Goal: Navigation & Orientation: Find specific page/section

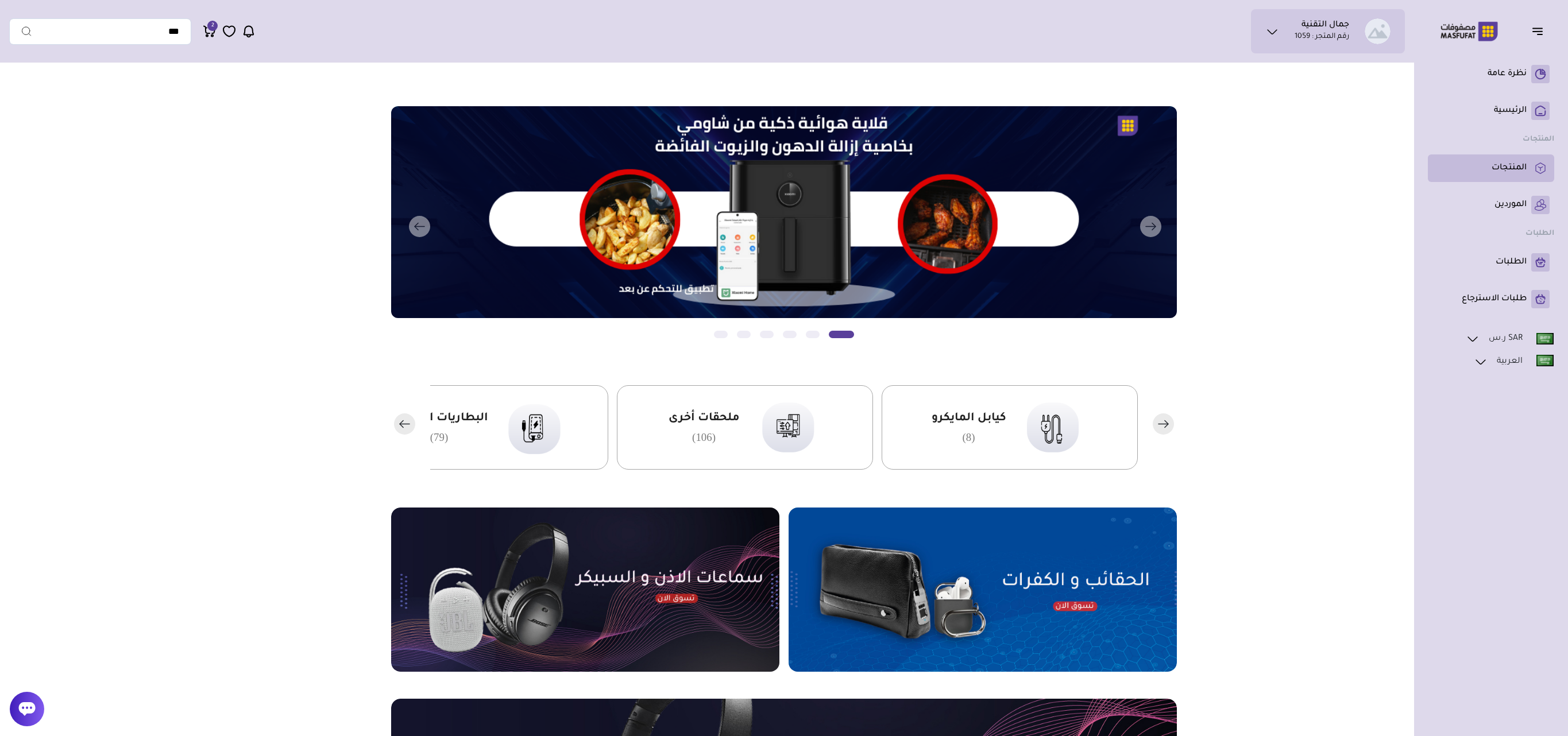
click at [1509, 157] on li "المنتجات" at bounding box center [1491, 168] width 126 height 28
click at [1509, 194] on li "الموردين" at bounding box center [1491, 205] width 126 height 28
click at [1503, 210] on p "الموردين" at bounding box center [1510, 204] width 33 height 11
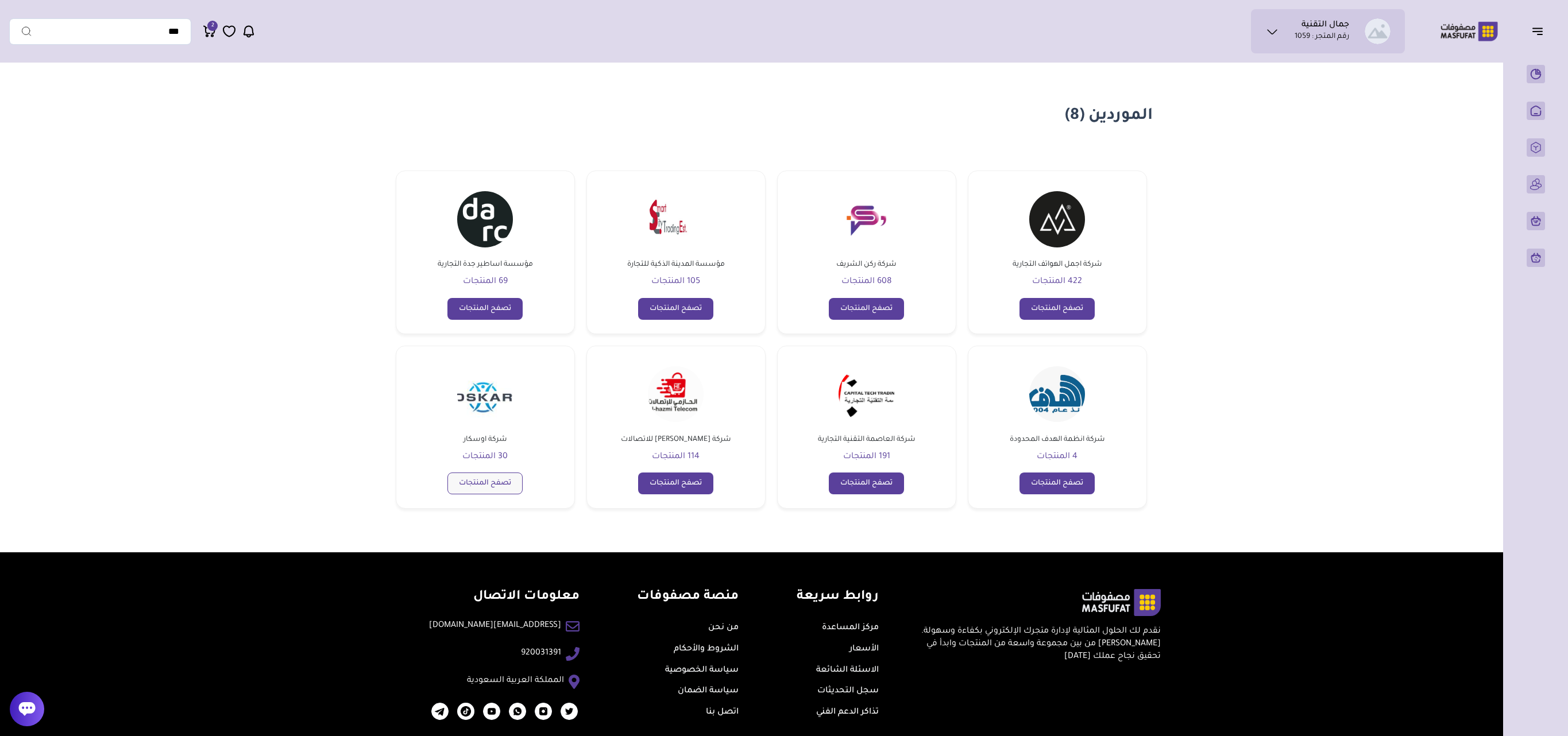
click at [492, 493] on link "تصفح المنتجات" at bounding box center [484, 483] width 75 height 21
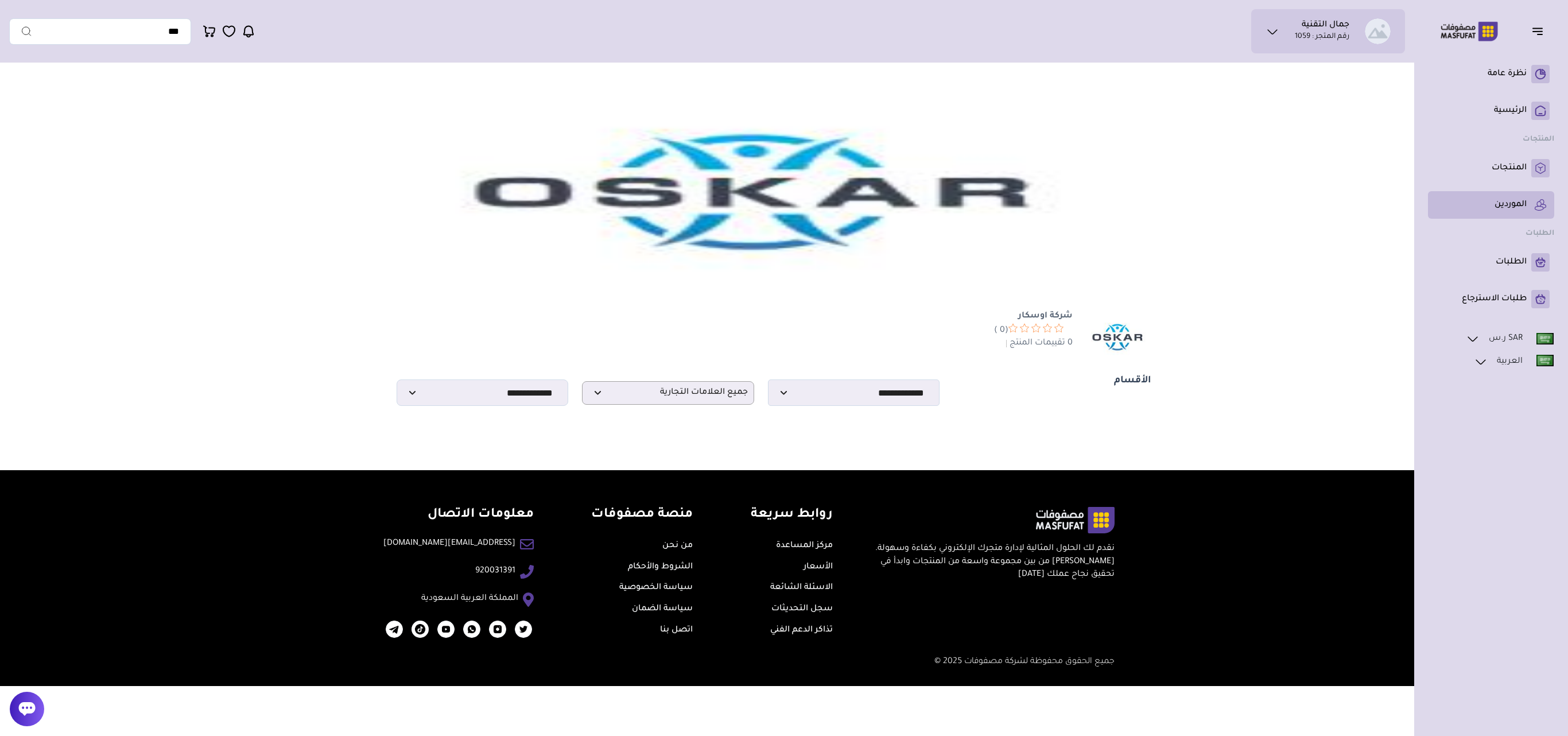
click at [1521, 204] on p "الموردين" at bounding box center [1510, 204] width 33 height 11
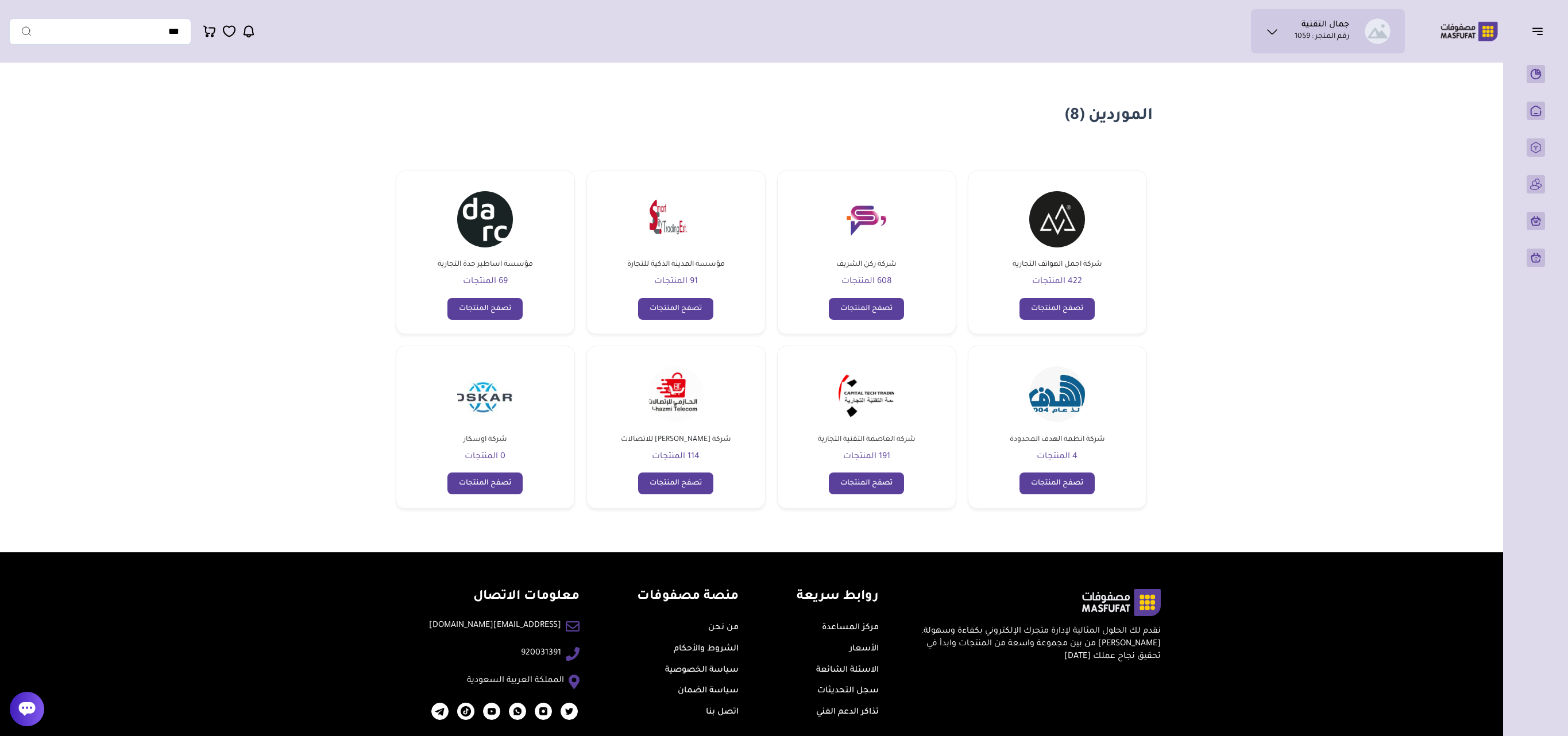
click at [672, 255] on link "مؤسسة المدينة الذكية للتجارة 91 المنتجات" at bounding box center [676, 237] width 102 height 104
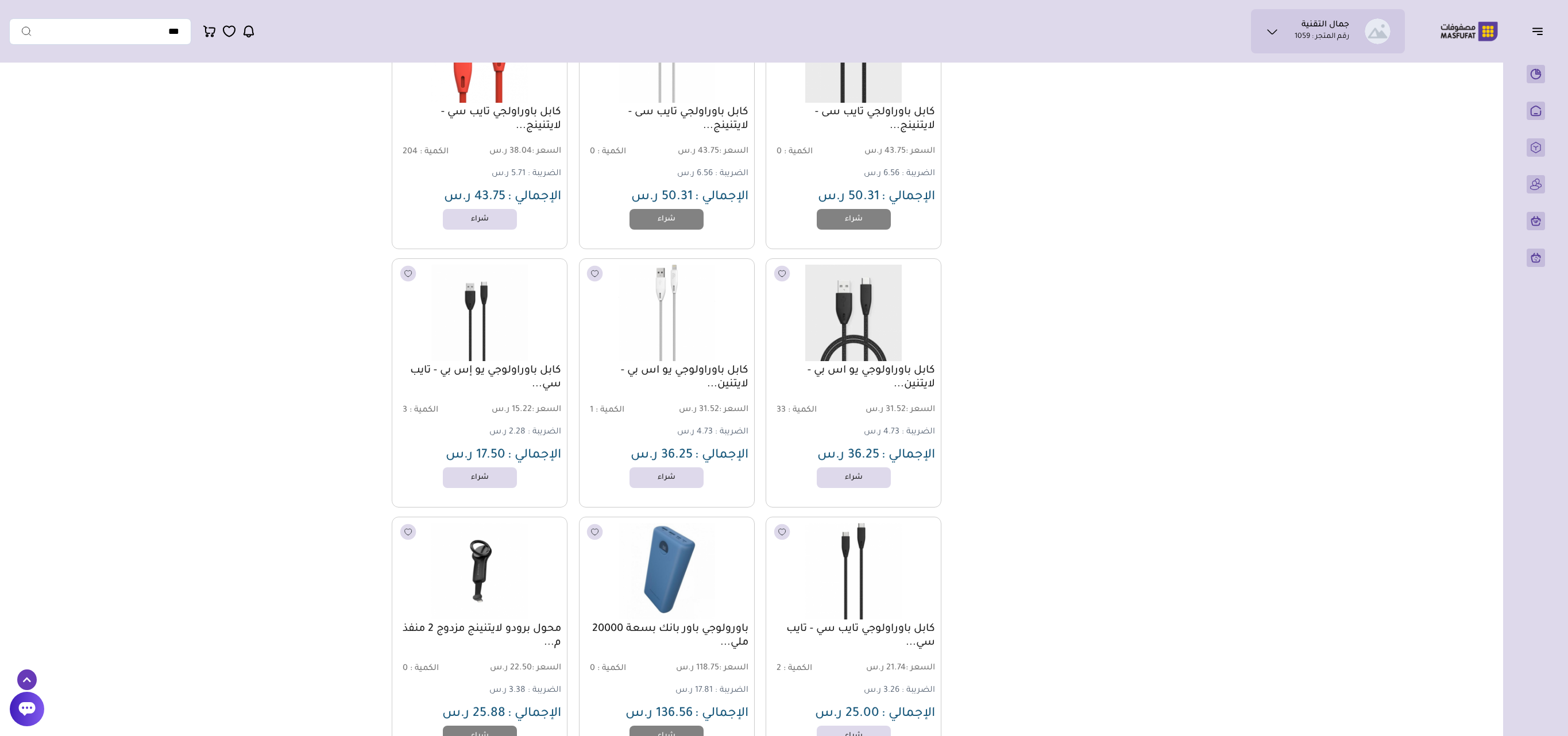
scroll to position [1937, 0]
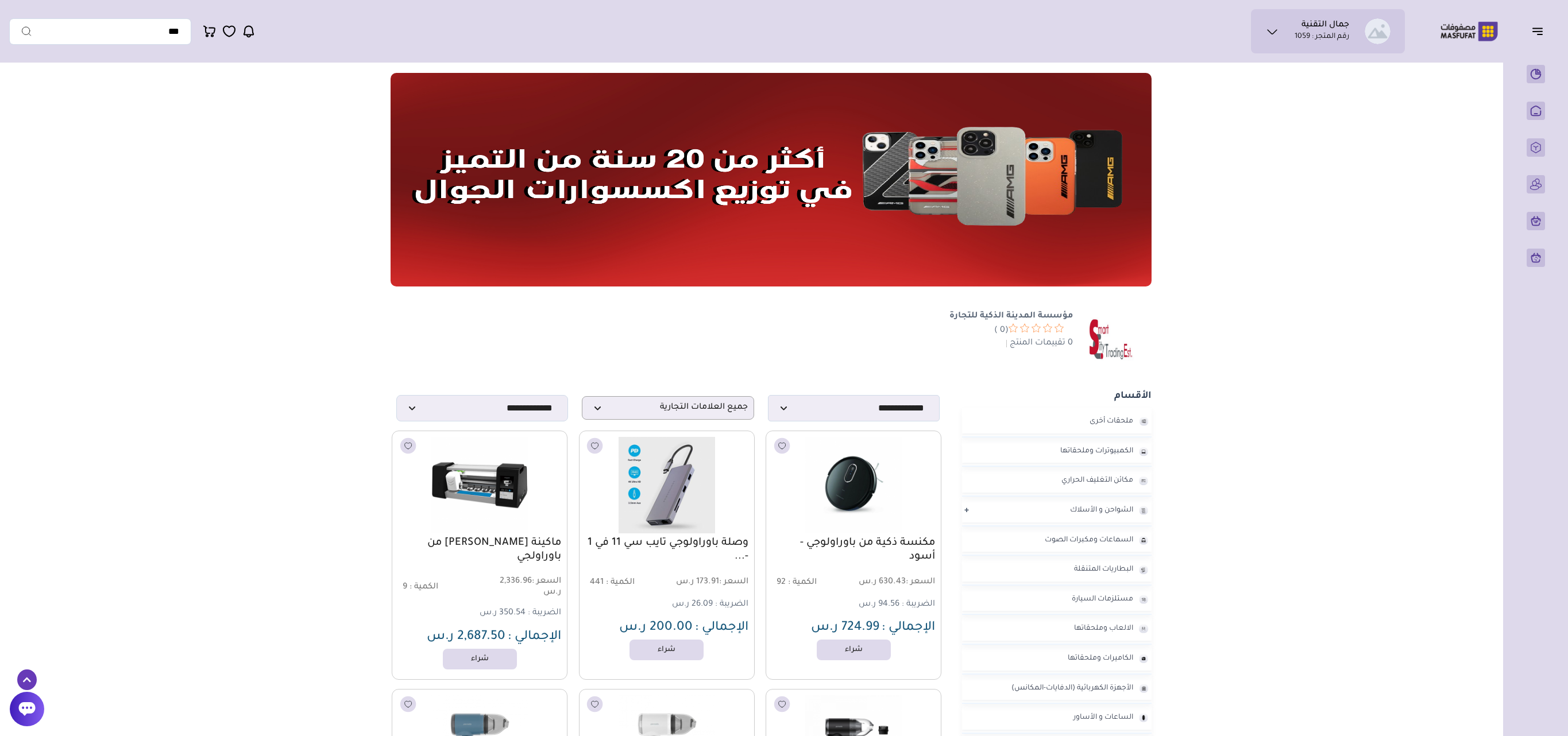
scroll to position [992, -1]
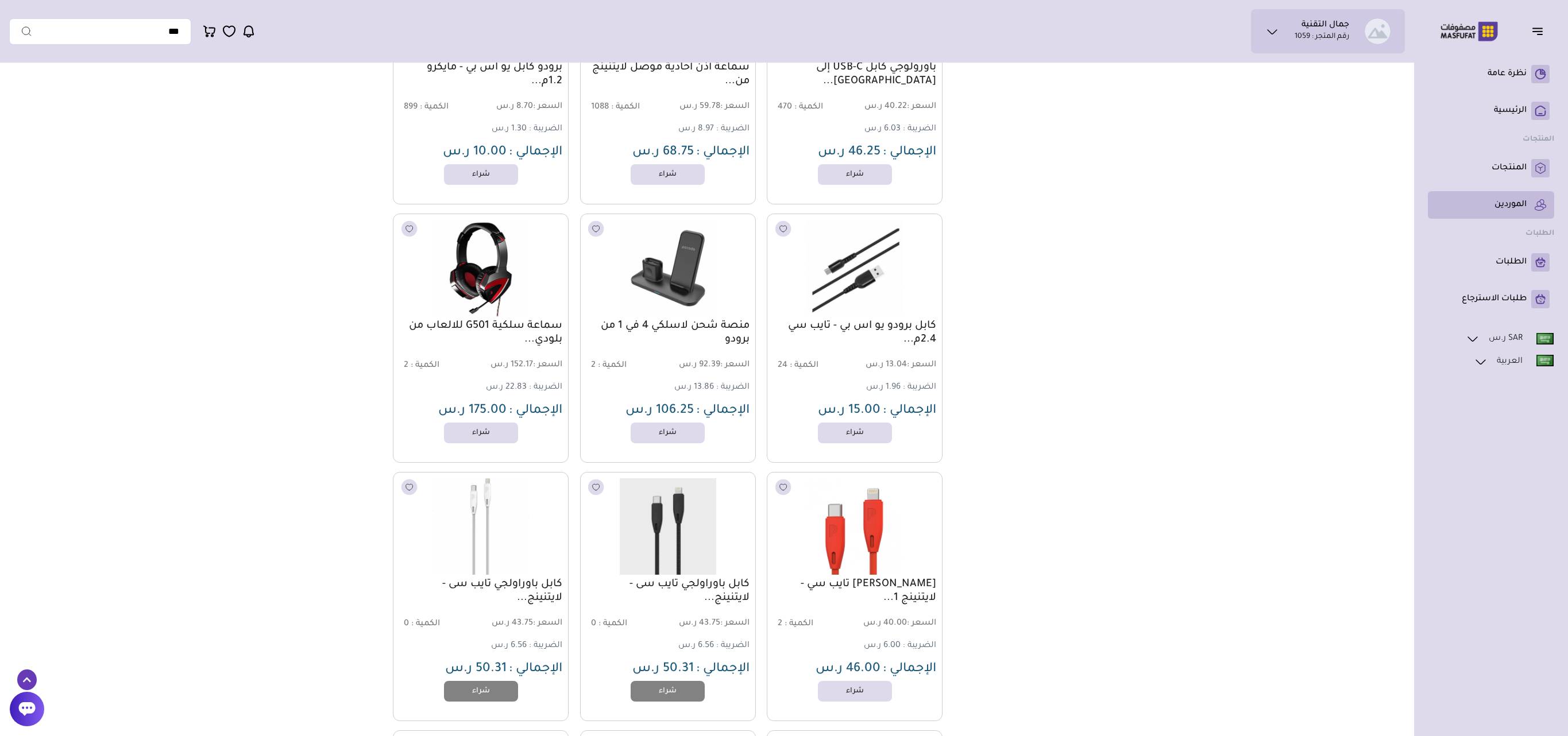
click at [1513, 206] on p "الموردين" at bounding box center [1510, 204] width 33 height 11
